Goal: Use online tool/utility

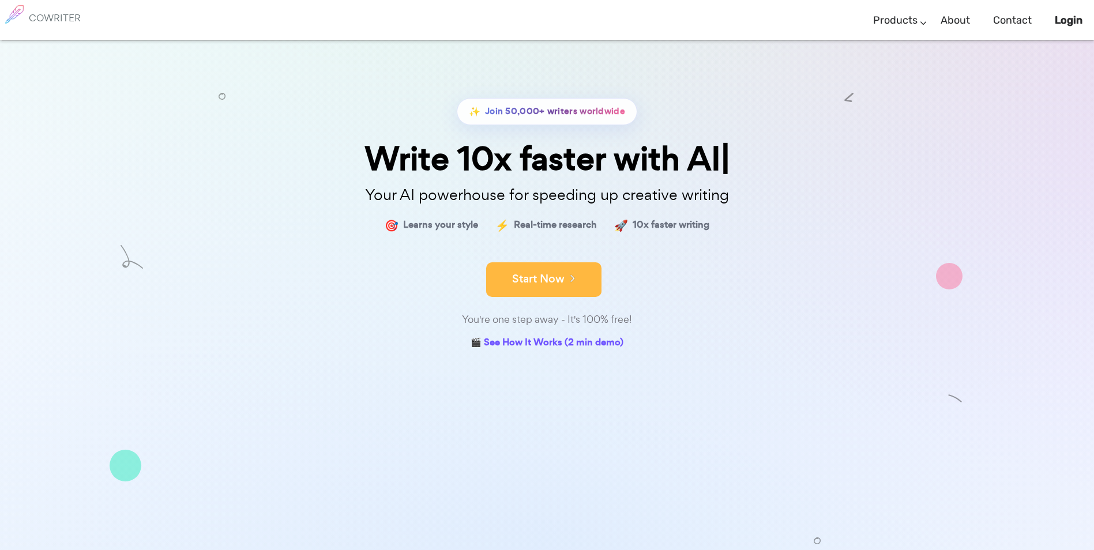
click at [568, 277] on icon at bounding box center [570, 278] width 10 height 13
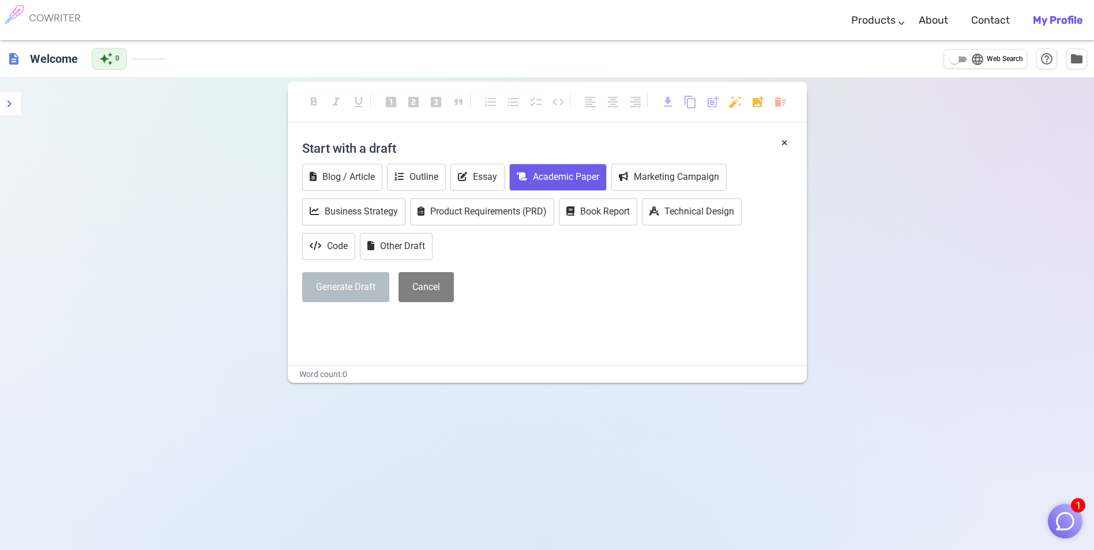
click at [567, 177] on button "Academic Paper" at bounding box center [557, 177] width 97 height 27
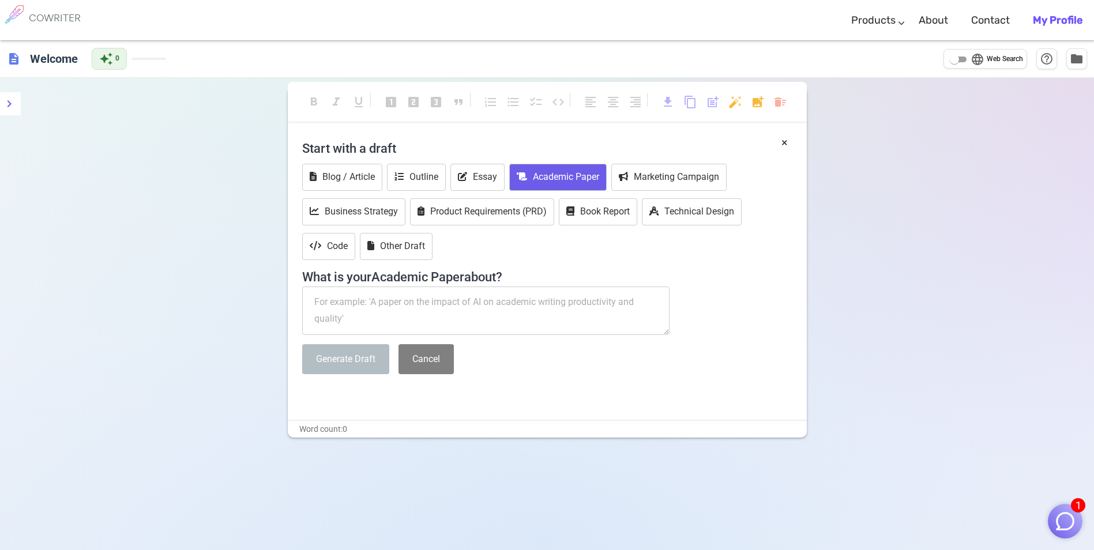
click at [315, 301] on textarea at bounding box center [486, 311] width 368 height 48
click at [404, 249] on button "Other Draft" at bounding box center [396, 246] width 73 height 27
click at [319, 302] on textarea at bounding box center [486, 311] width 368 height 48
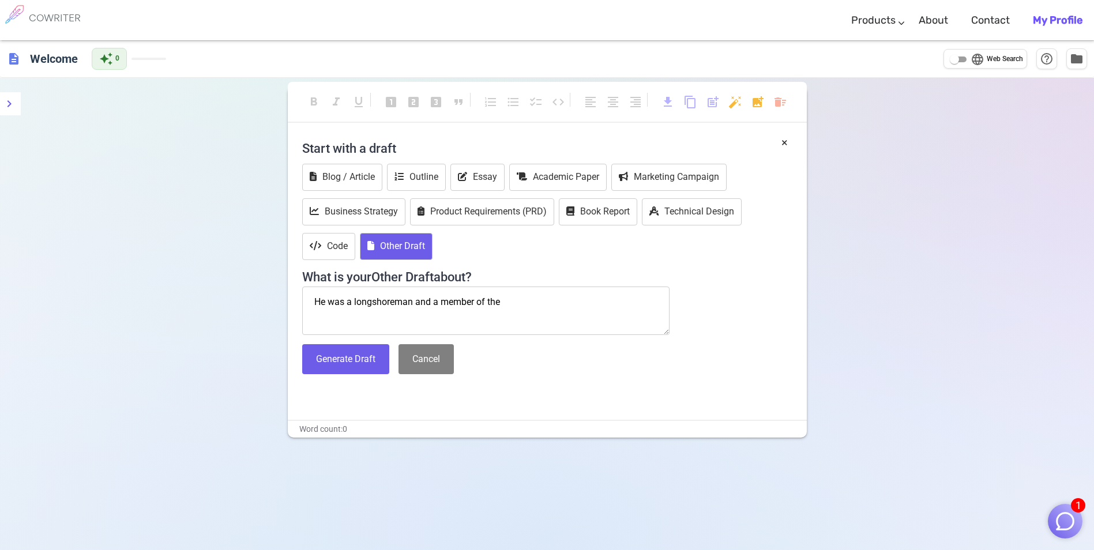
click at [355, 300] on textarea "He was a longshoreman and a member of the" at bounding box center [486, 311] width 368 height 48
drag, startPoint x: 313, startPoint y: 302, endPoint x: 512, endPoint y: 308, distance: 199.1
click at [512, 308] on textarea "He was a Longshoreman and a member of the" at bounding box center [486, 311] width 368 height 48
type textarea "He was a Longshoreman and a member of the"
click at [358, 363] on button "Generate Draft" at bounding box center [345, 359] width 87 height 31
